Goal: Find specific page/section: Find specific page/section

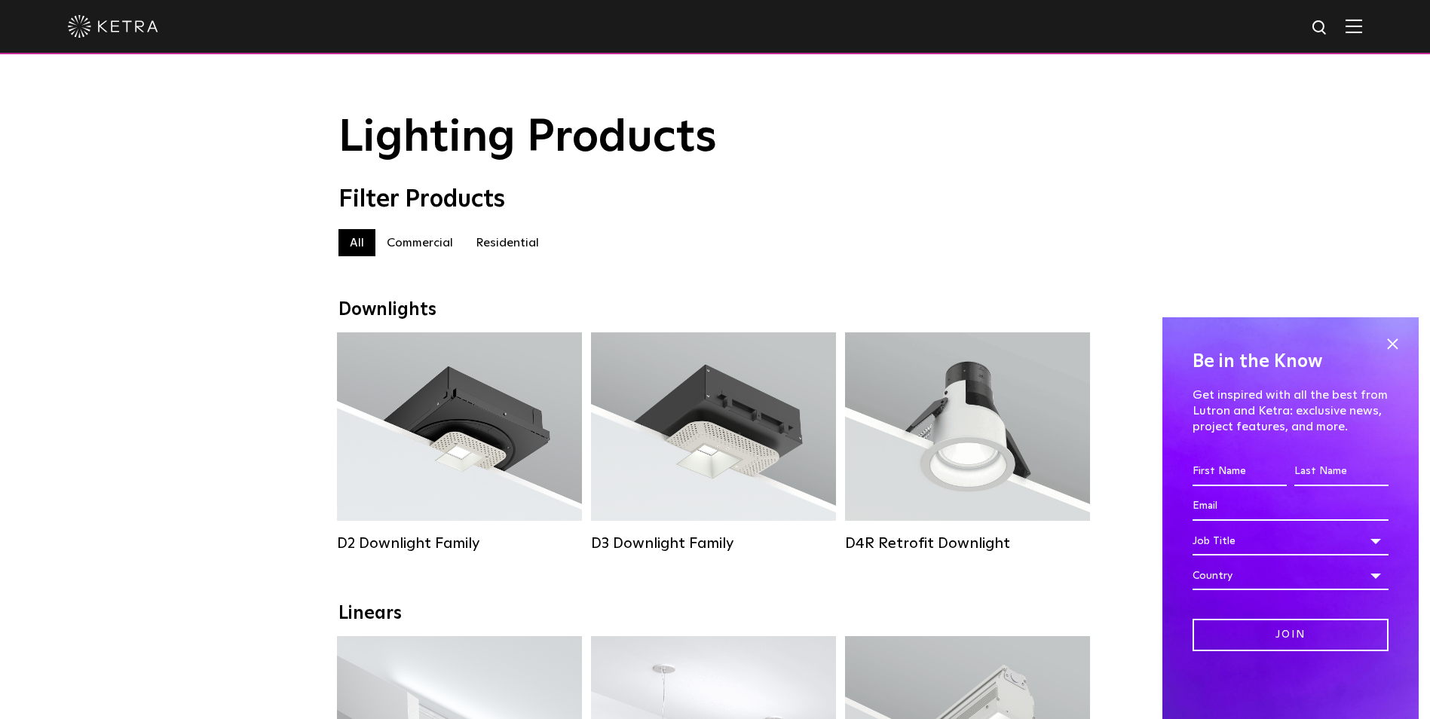
click at [1362, 25] on img at bounding box center [1354, 26] width 17 height 14
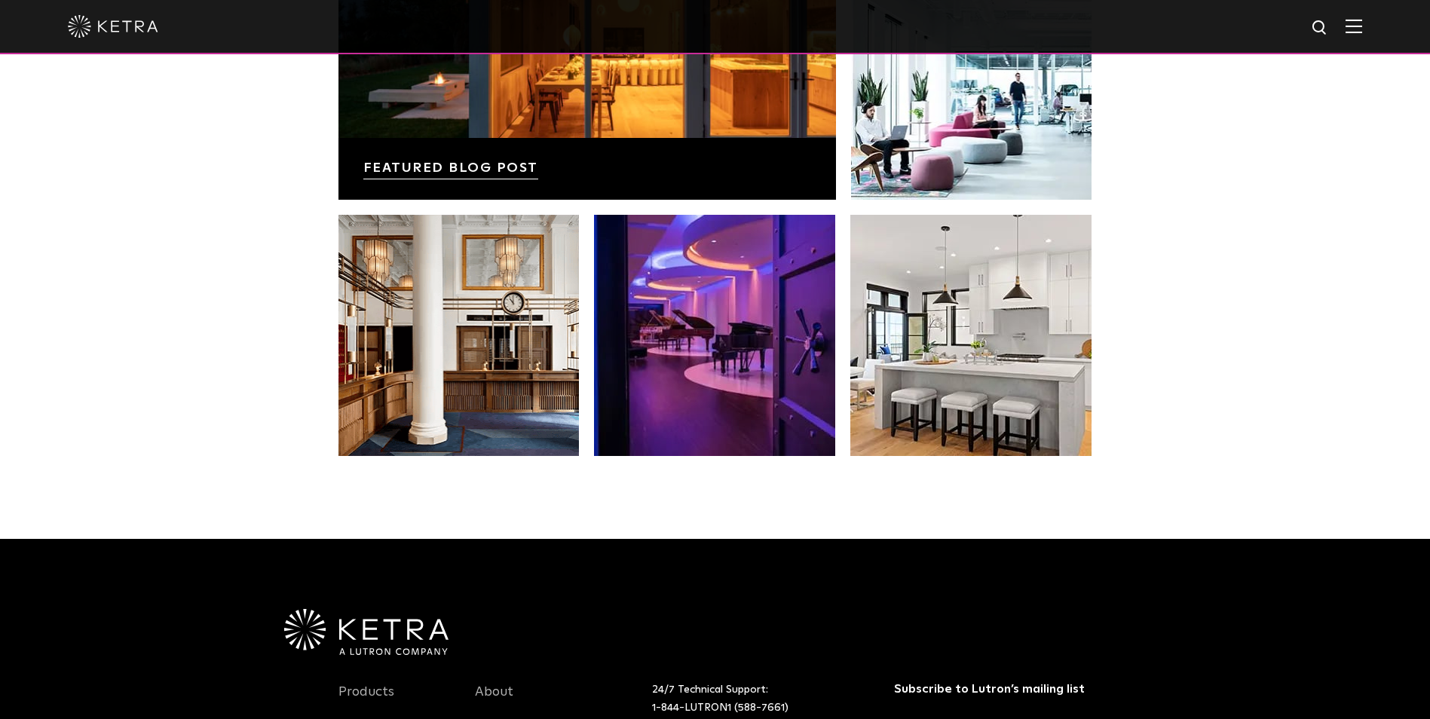
scroll to position [3091, 0]
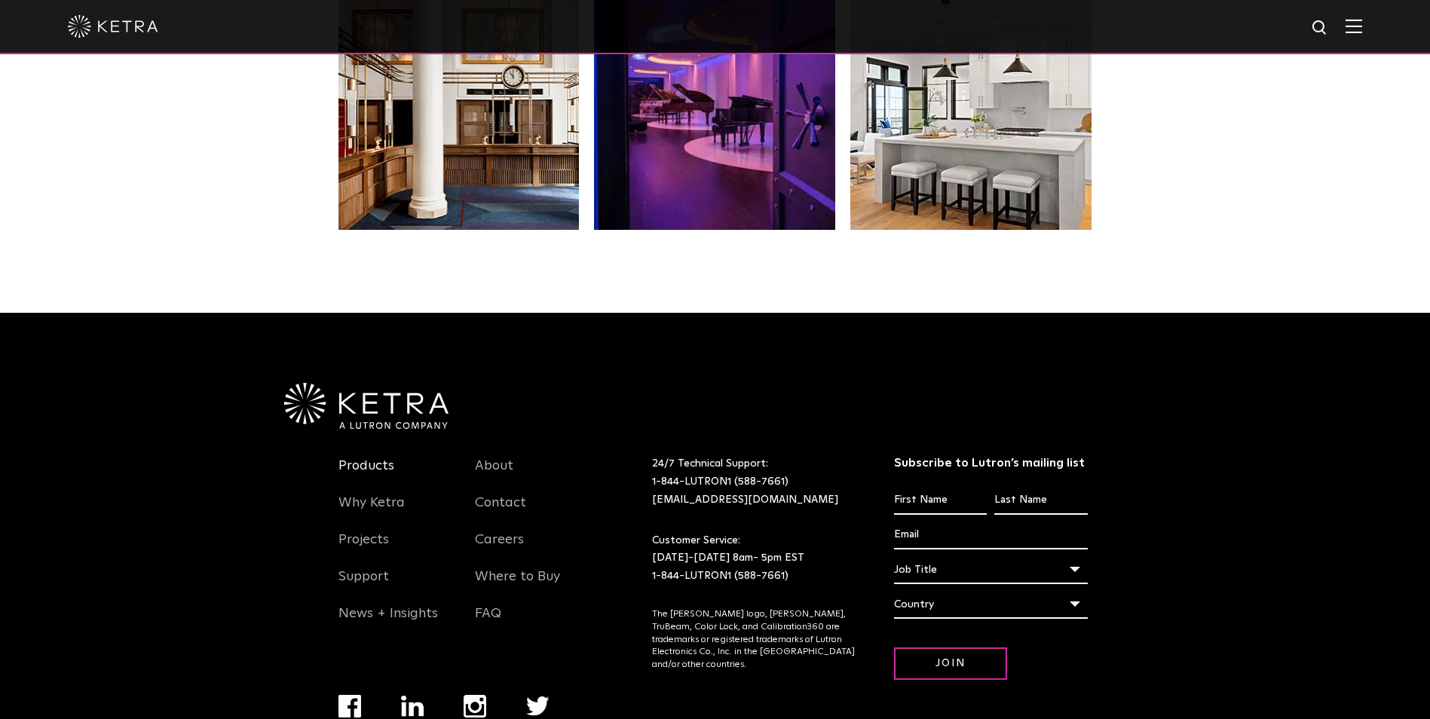
click at [360, 464] on link "Products" at bounding box center [367, 475] width 56 height 35
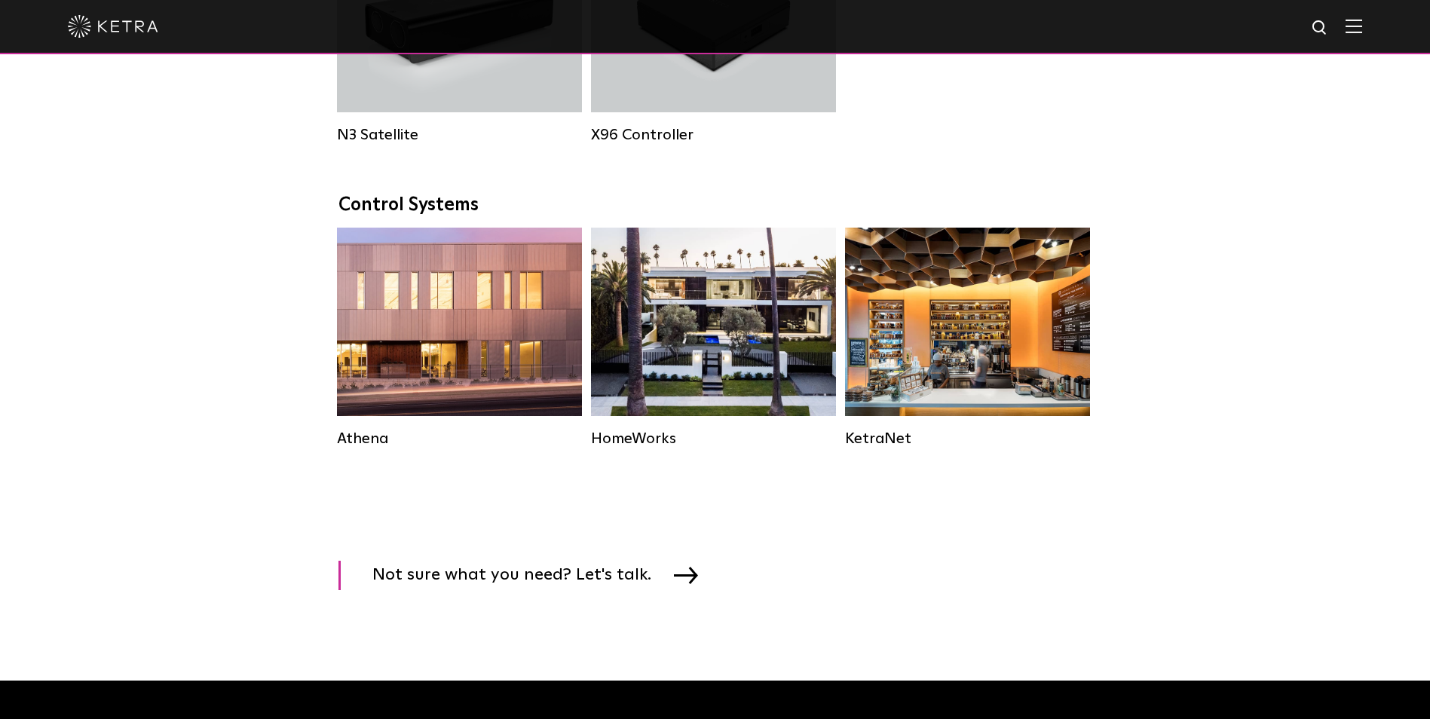
scroll to position [2111, 0]
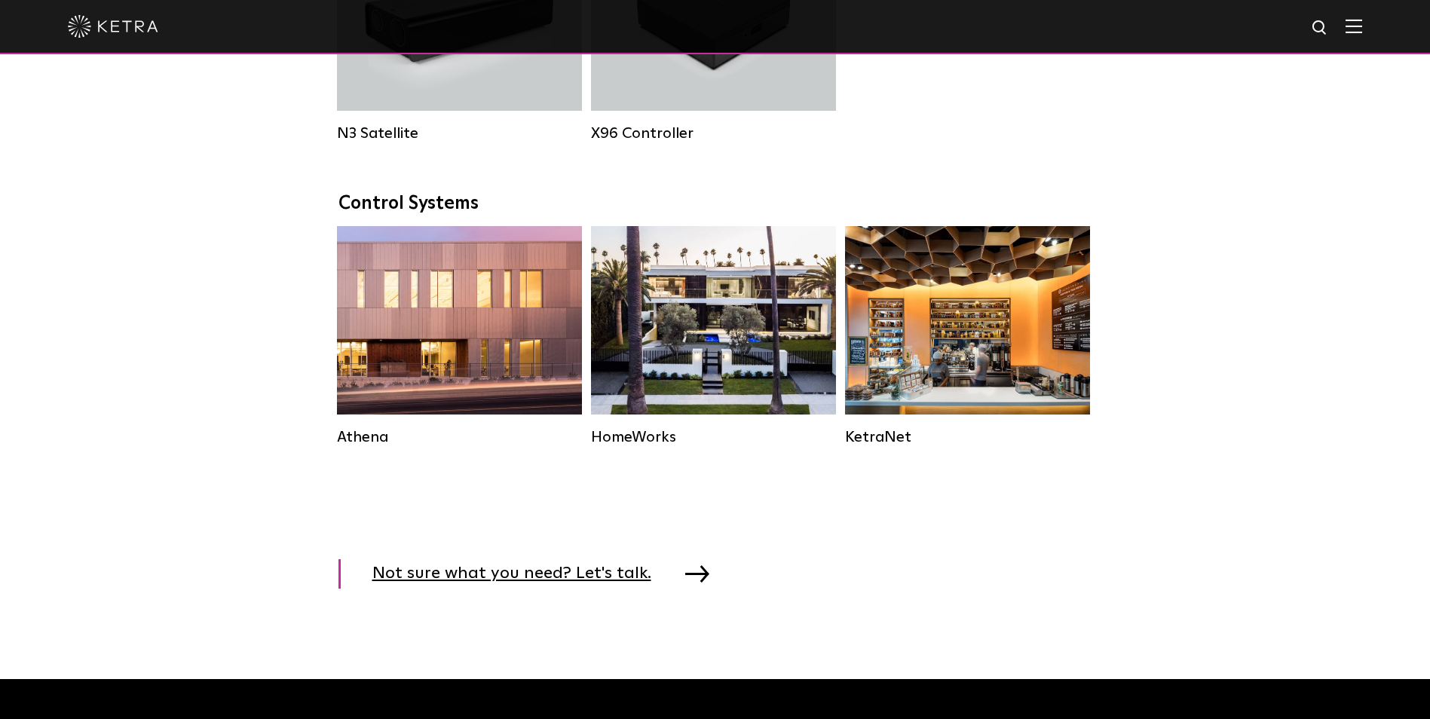
click at [685, 582] on img at bounding box center [697, 573] width 24 height 17
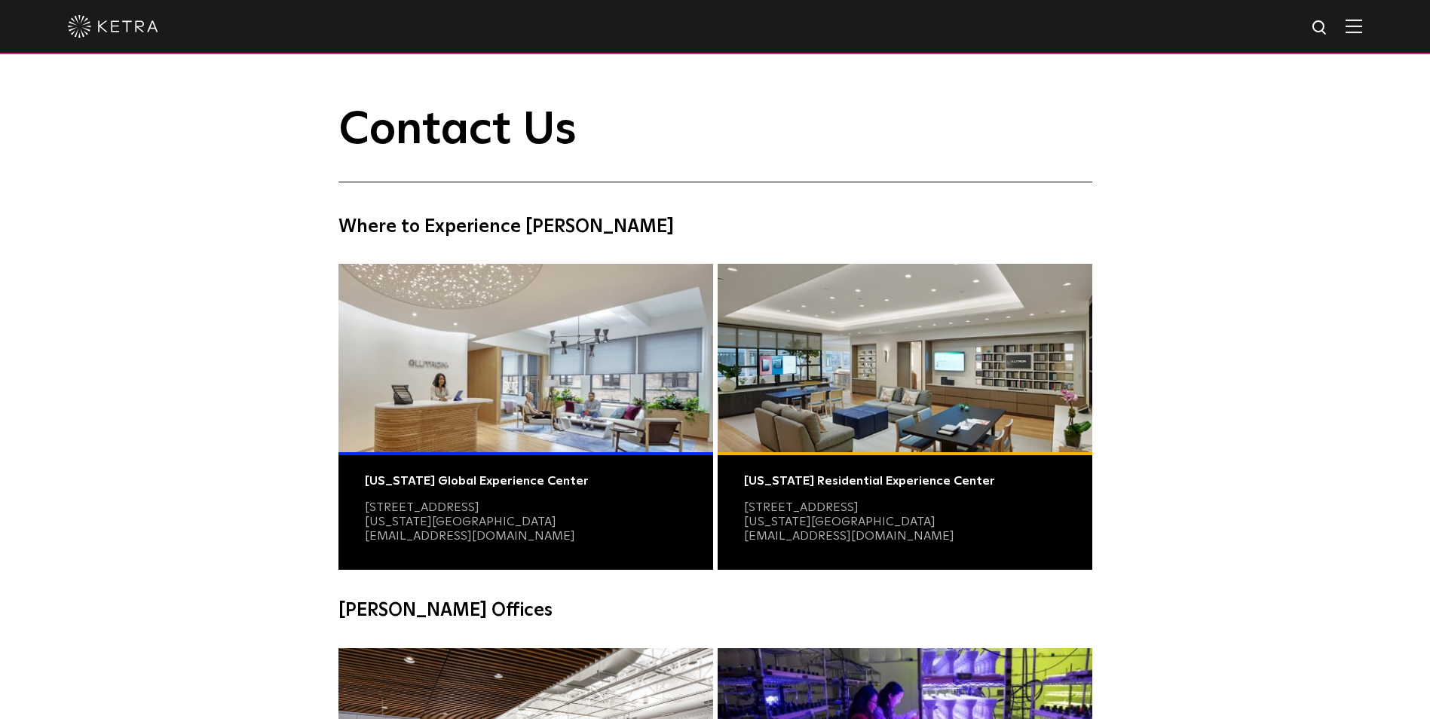
click at [1359, 22] on img at bounding box center [1354, 26] width 17 height 14
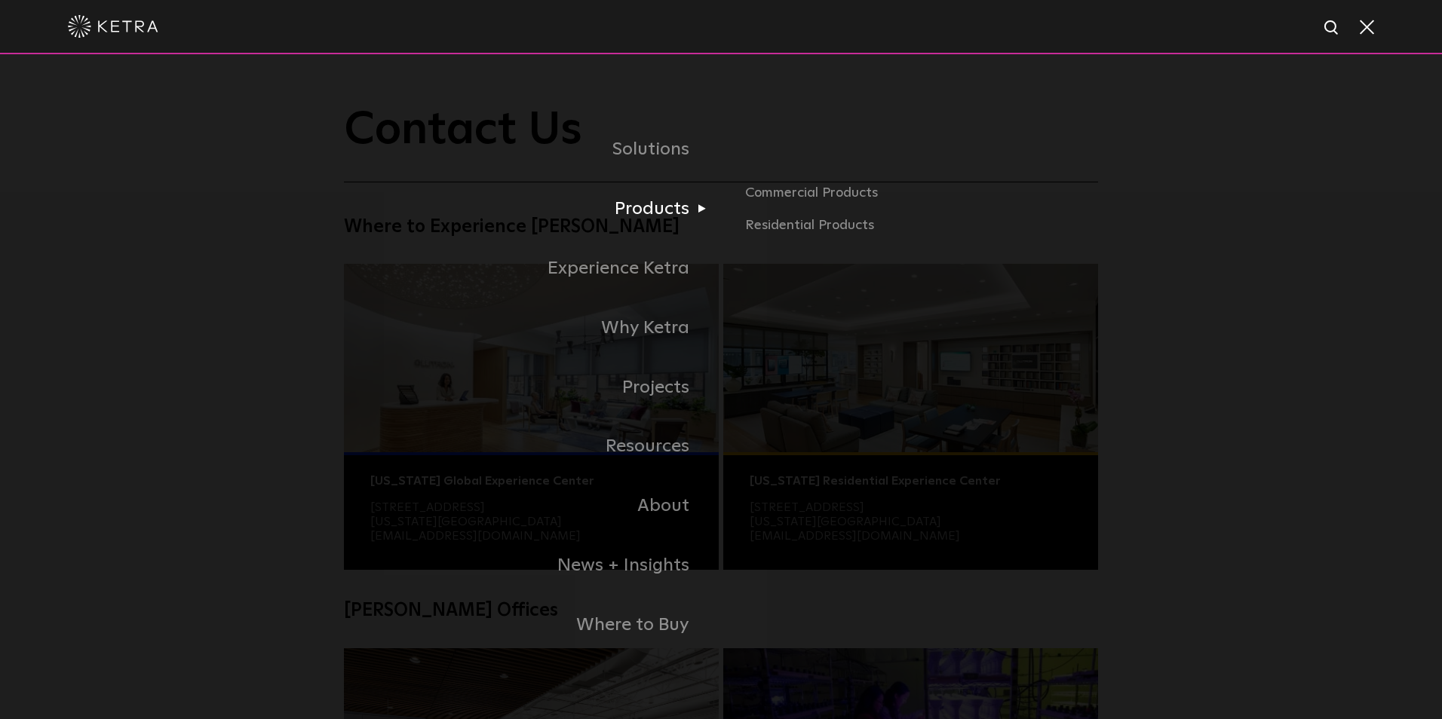
click at [673, 210] on link "Products" at bounding box center [532, 209] width 377 height 60
